Goal: Transaction & Acquisition: Purchase product/service

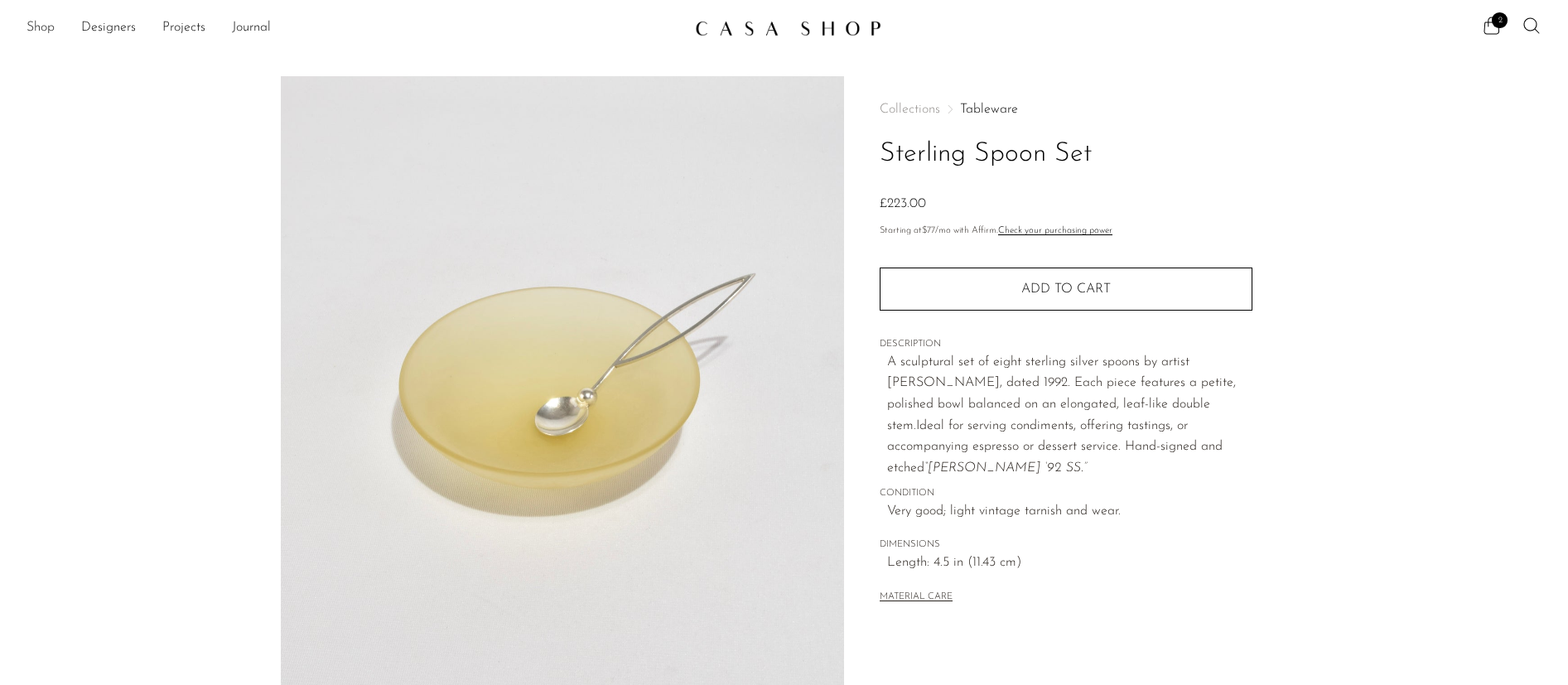
click at [54, 28] on link "Shop" at bounding box center [40, 28] width 28 height 22
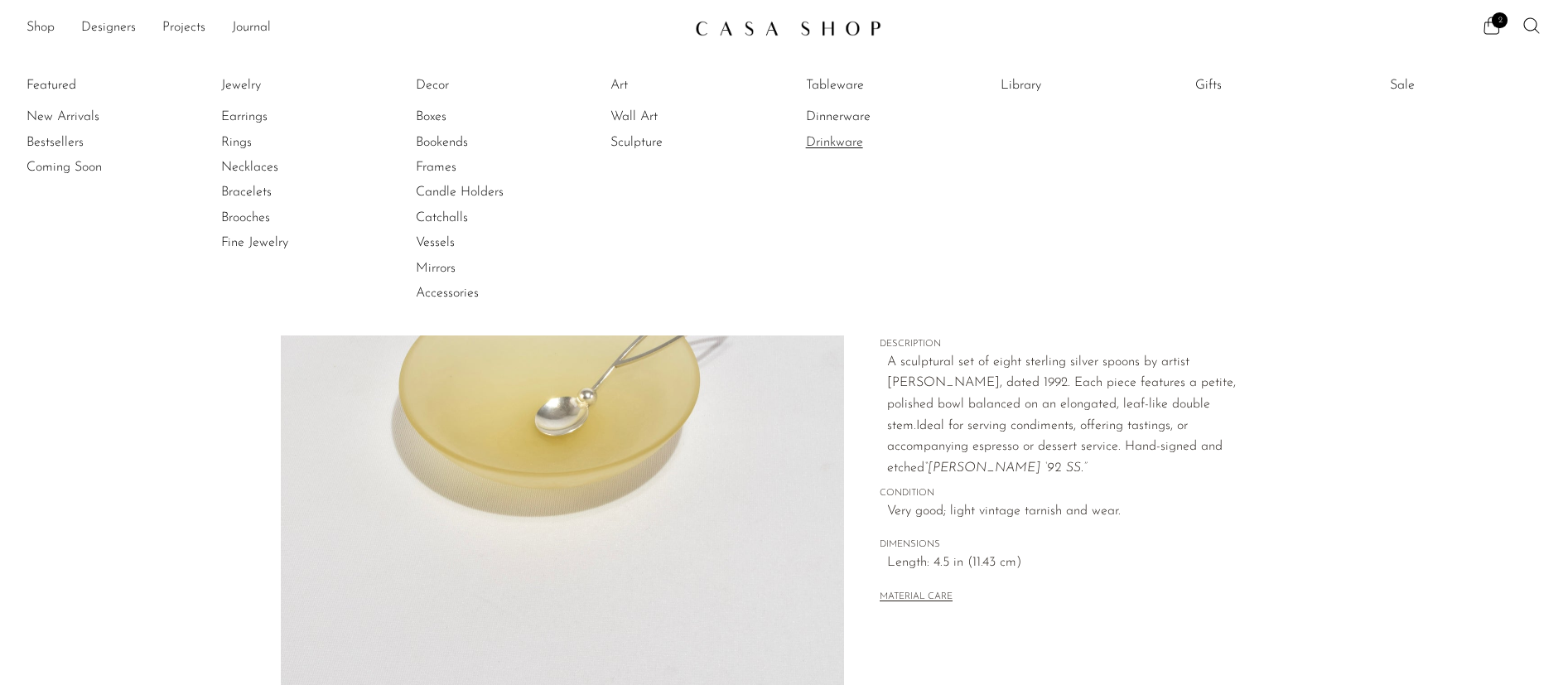
click at [836, 142] on link "Drinkware" at bounding box center [868, 143] width 124 height 18
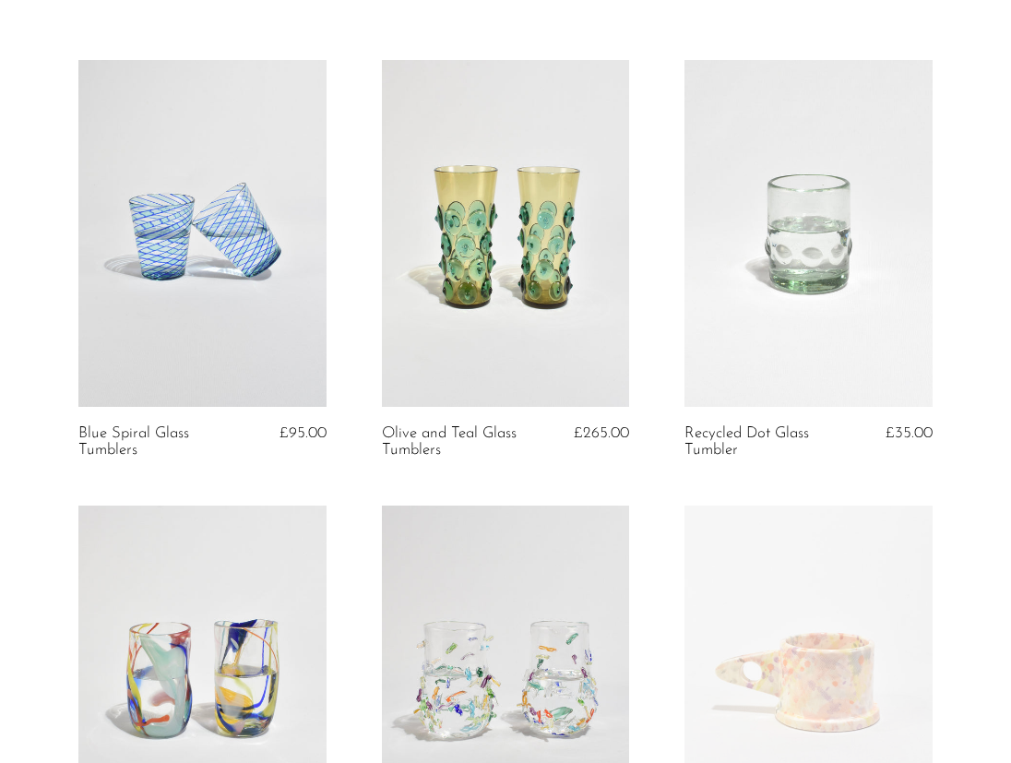
scroll to position [62, 0]
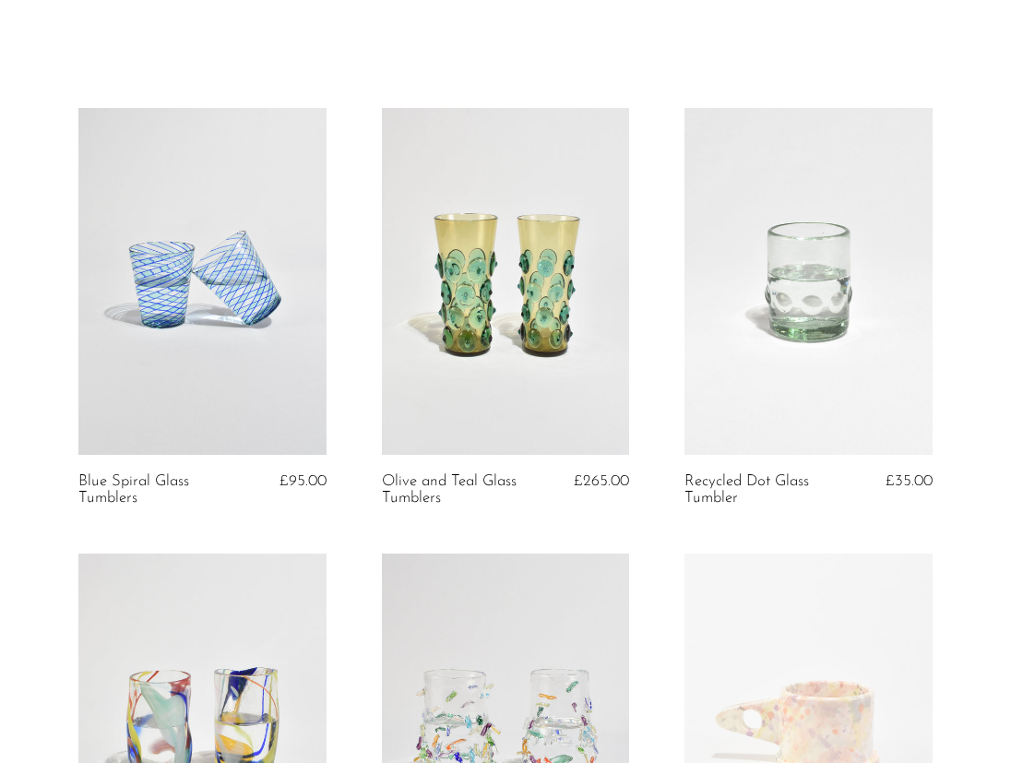
click at [172, 301] on link at bounding box center [202, 281] width 248 height 347
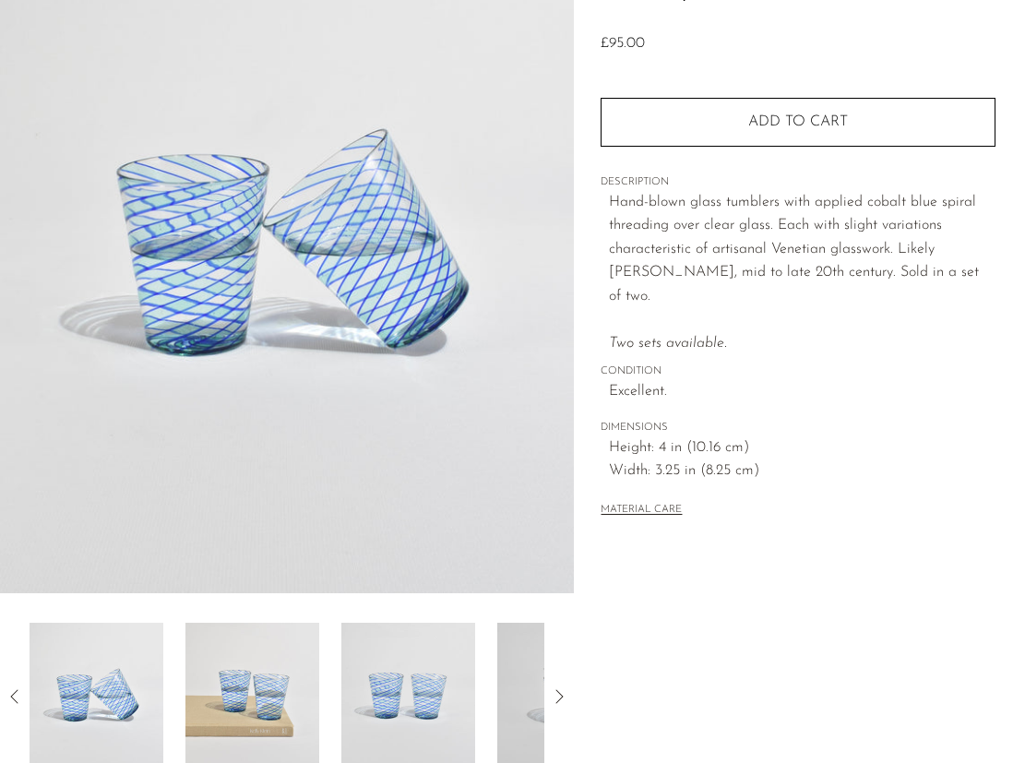
scroll to position [246, 0]
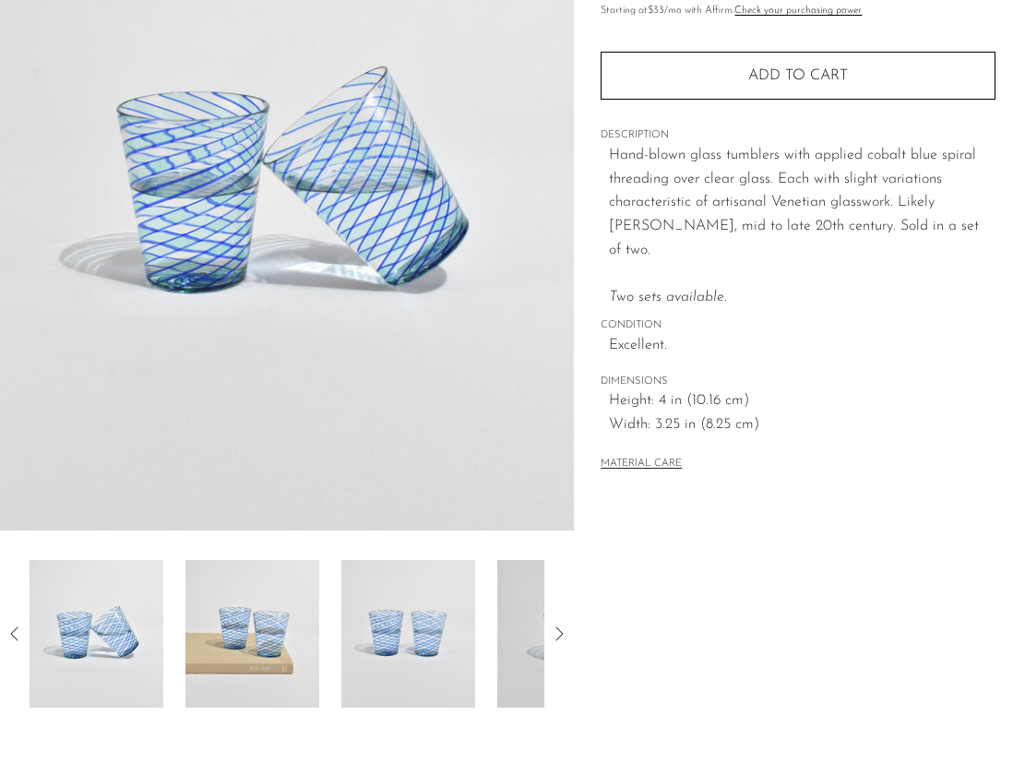
click at [444, 620] on img at bounding box center [408, 634] width 134 height 148
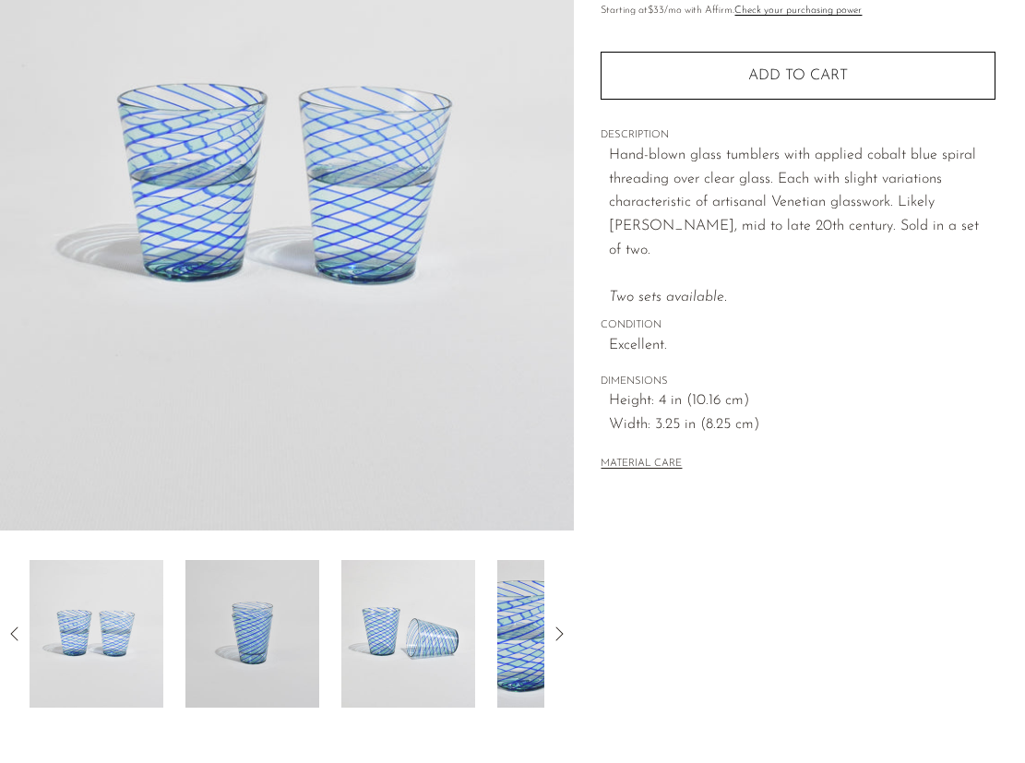
click at [429, 625] on img at bounding box center [408, 634] width 134 height 148
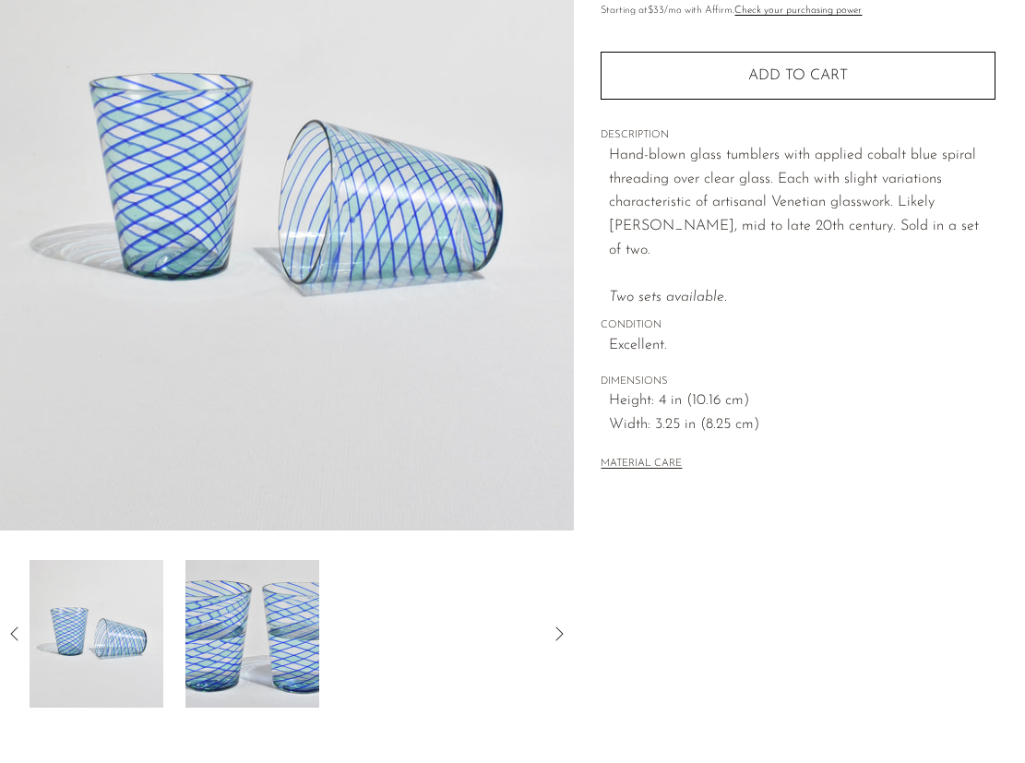
click at [261, 635] on img at bounding box center [252, 634] width 134 height 148
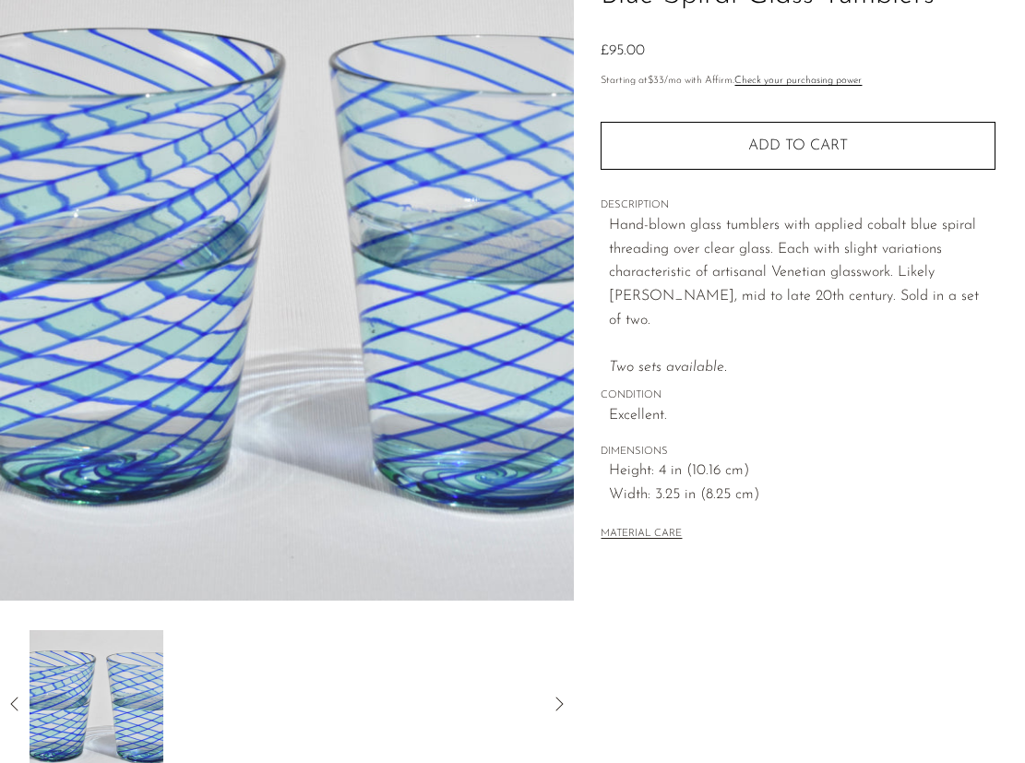
scroll to position [0, 0]
